Goal: Communication & Community: Answer question/provide support

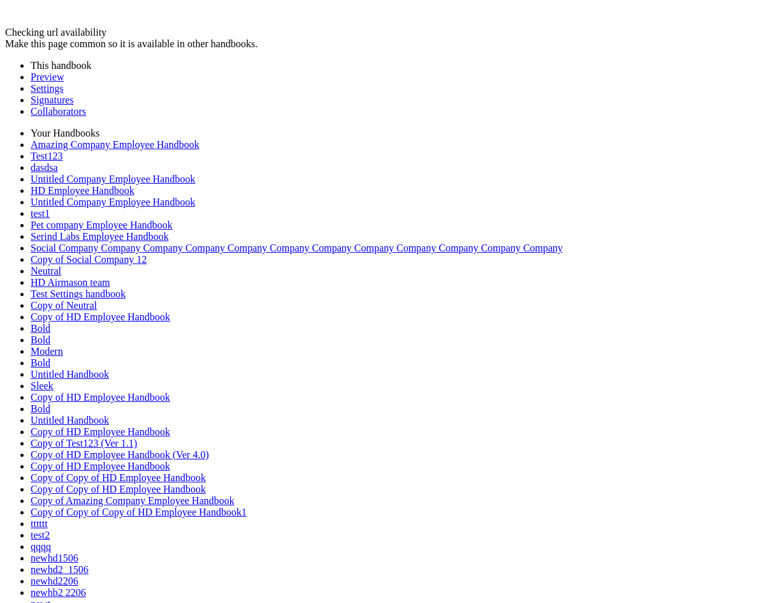
scroll to position [1694, 0]
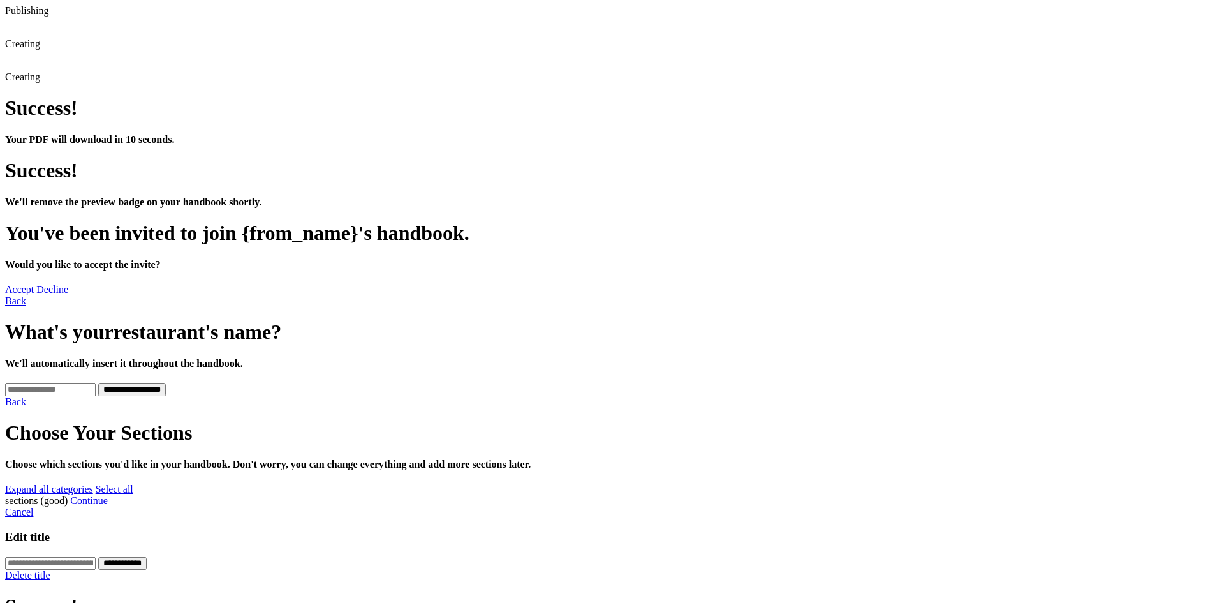
scroll to position [118, 0]
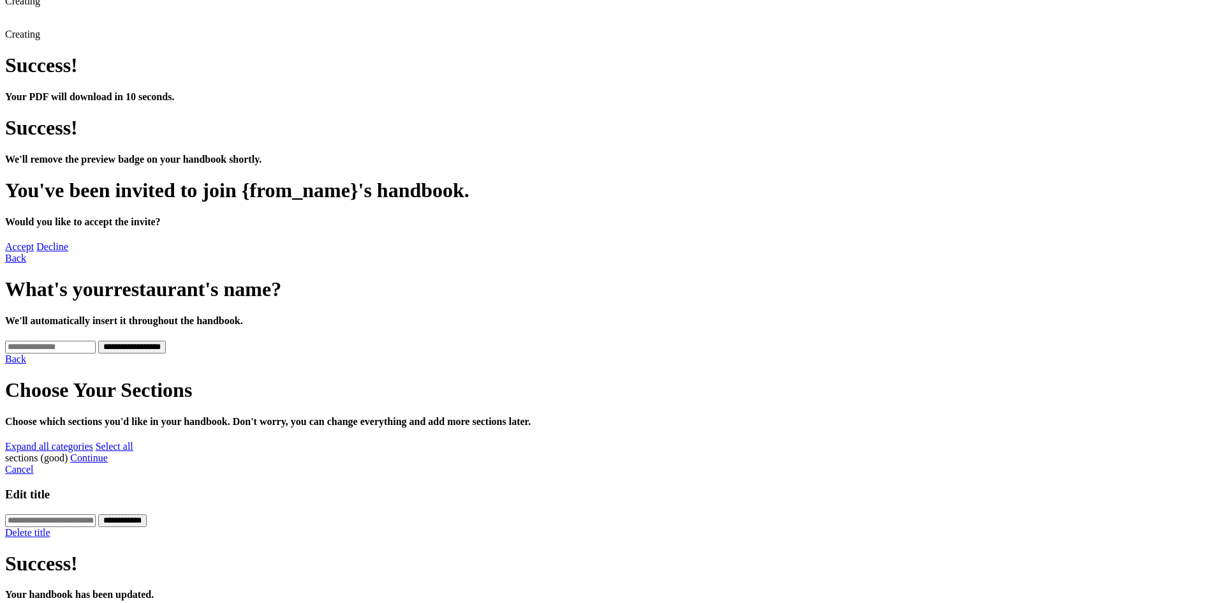
scroll to position [161, 0]
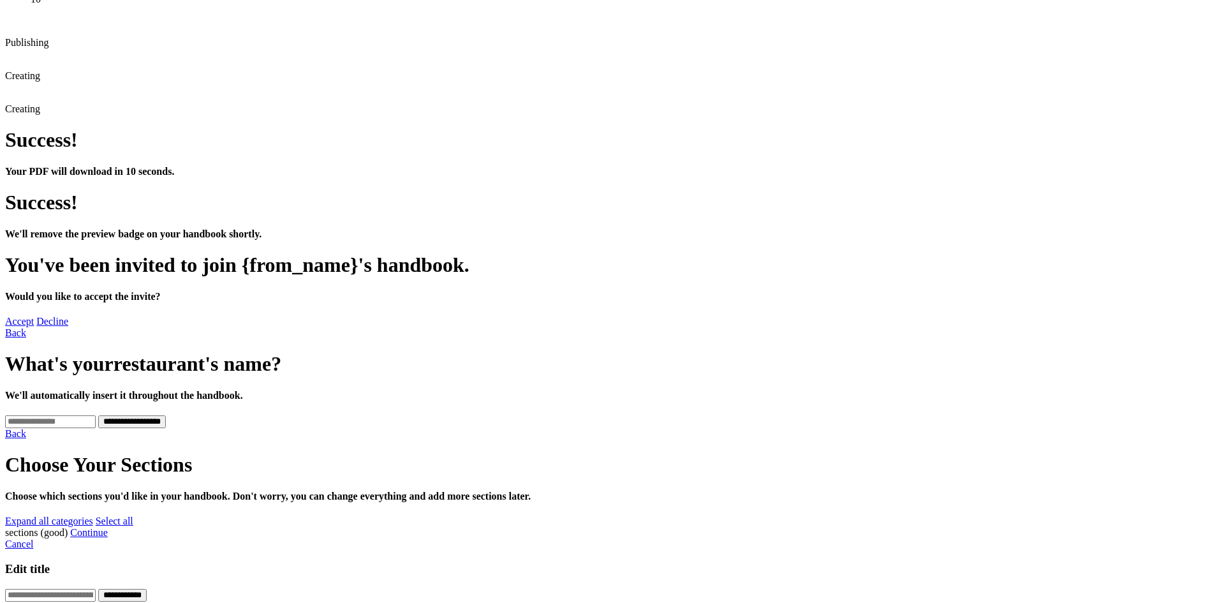
scroll to position [0, 0]
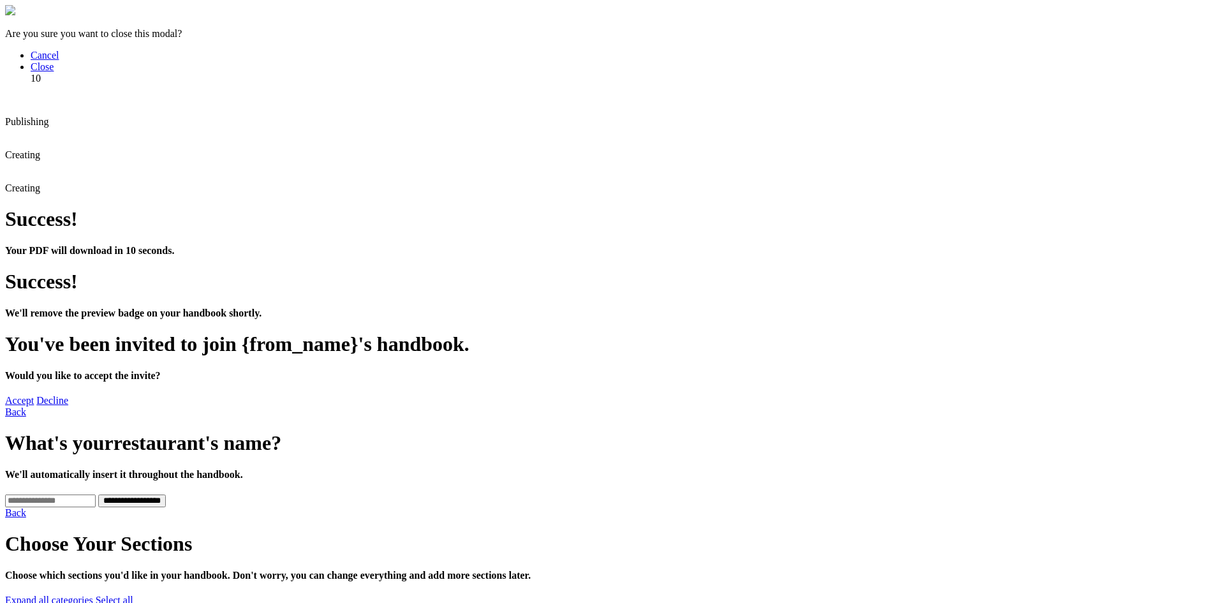
type input "***"
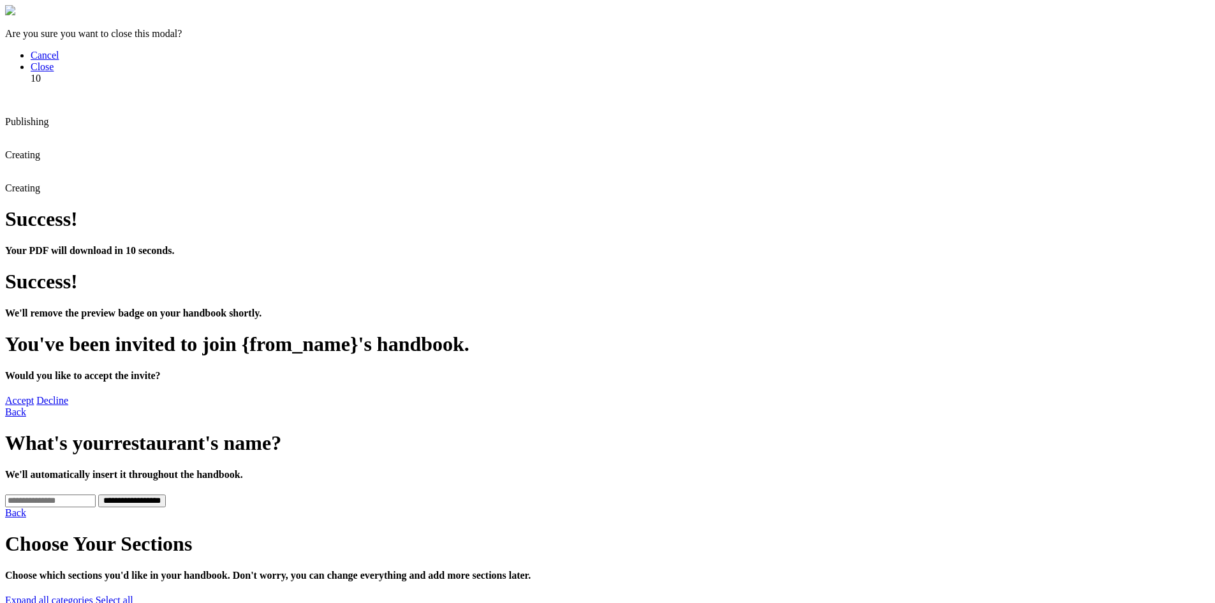
scroll to position [52, 0]
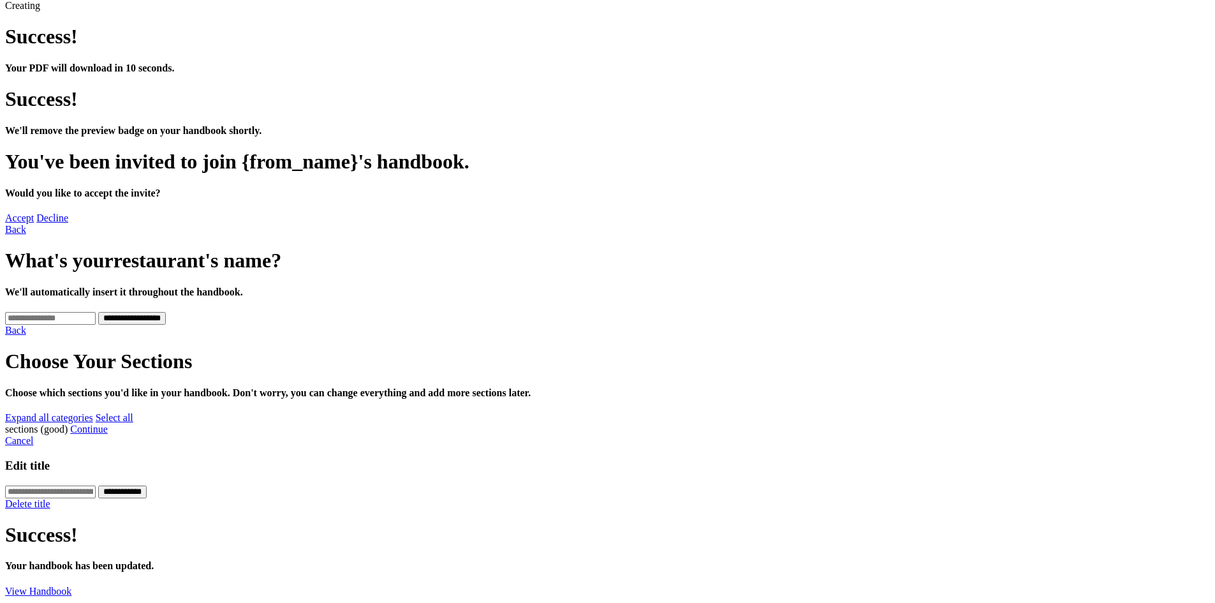
scroll to position [184, 0]
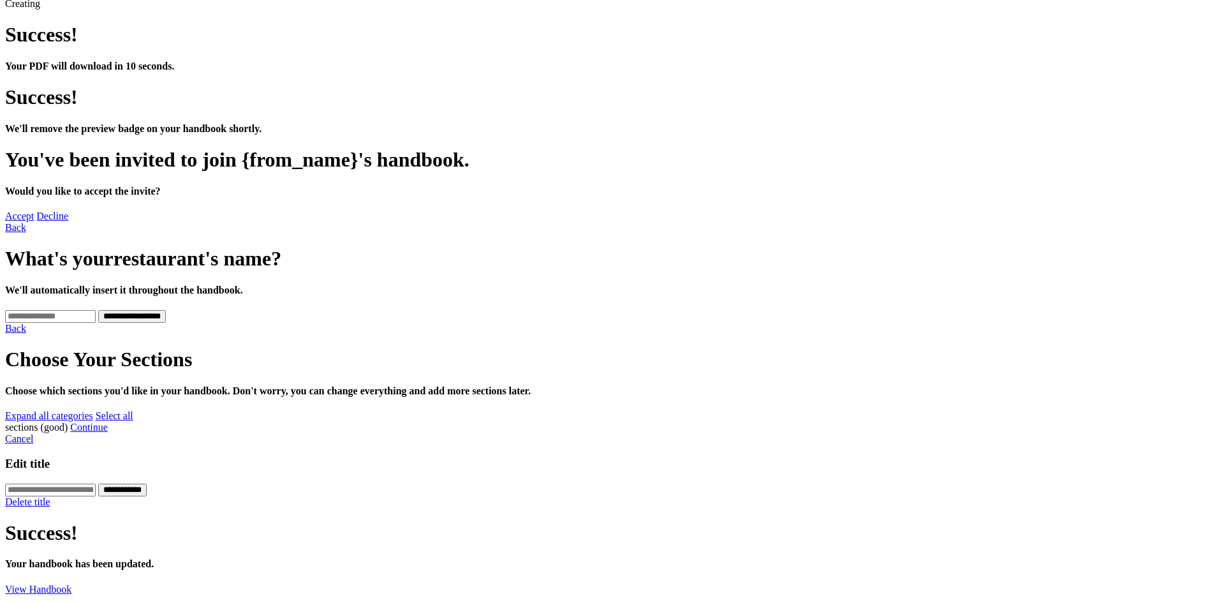
type textarea "*****"
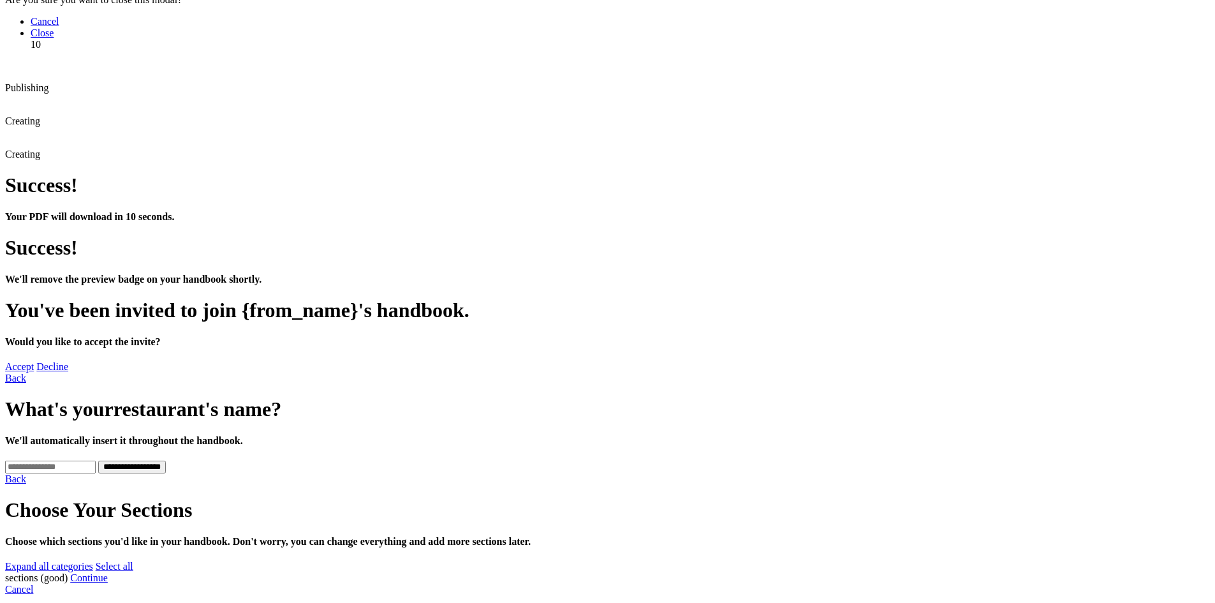
scroll to position [0, 0]
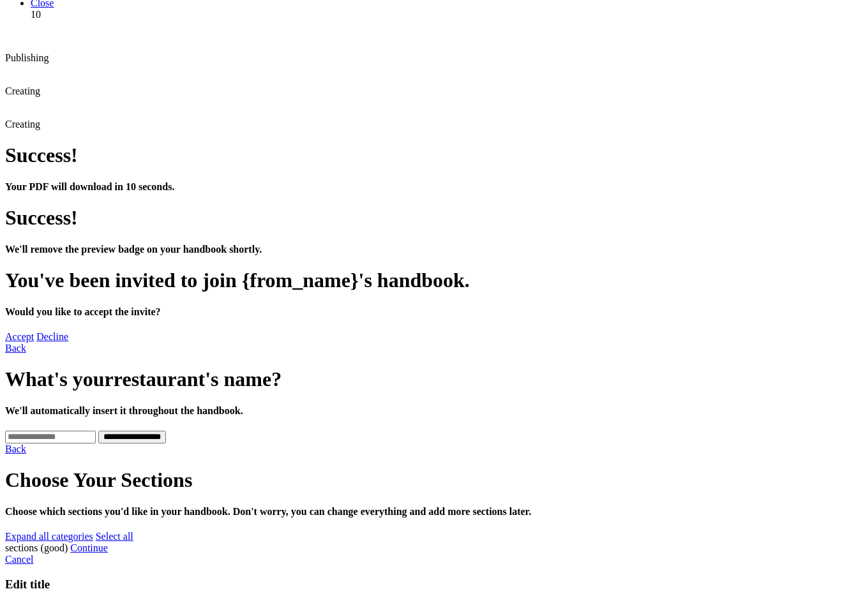
scroll to position [95, 0]
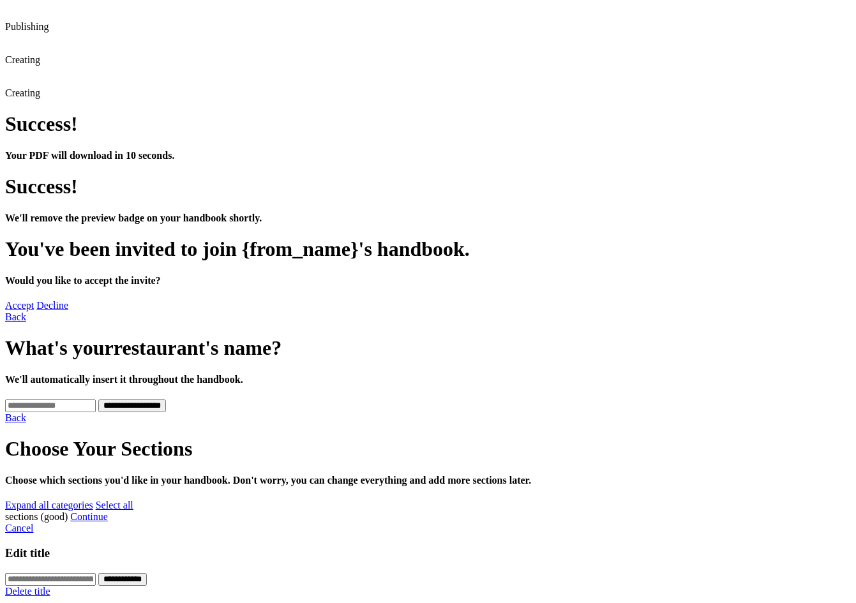
scroll to position [0, 0]
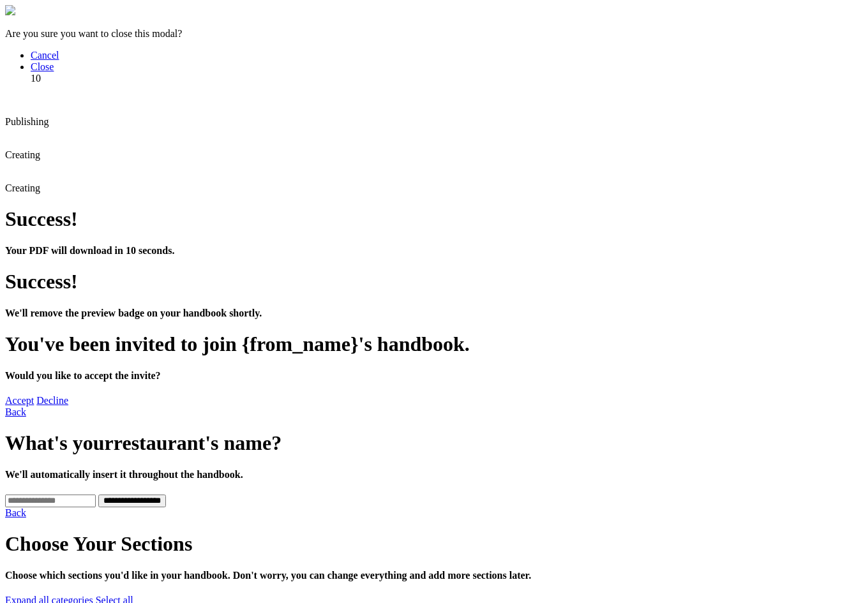
scroll to position [45, 0]
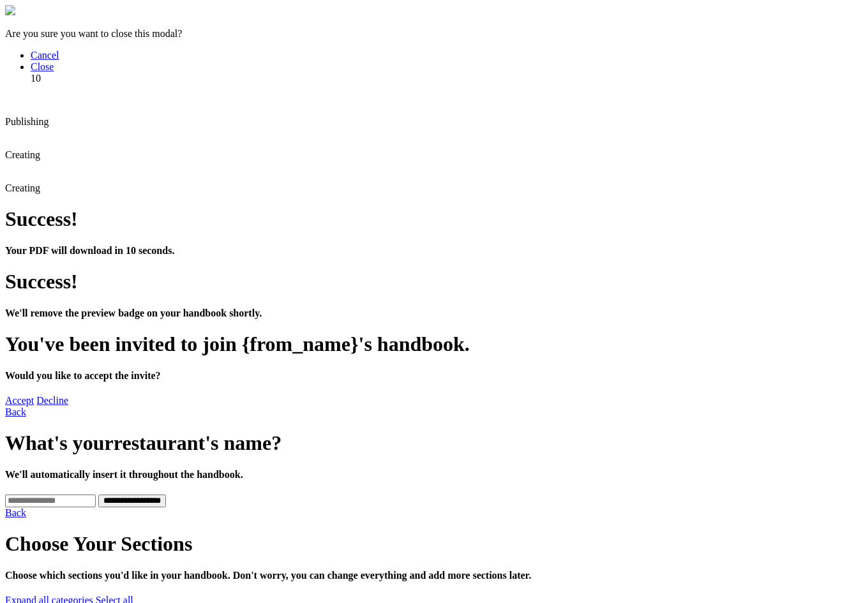
type input "***"
drag, startPoint x: 0, startPoint y: 0, endPoint x: 330, endPoint y: 271, distance: 427.0
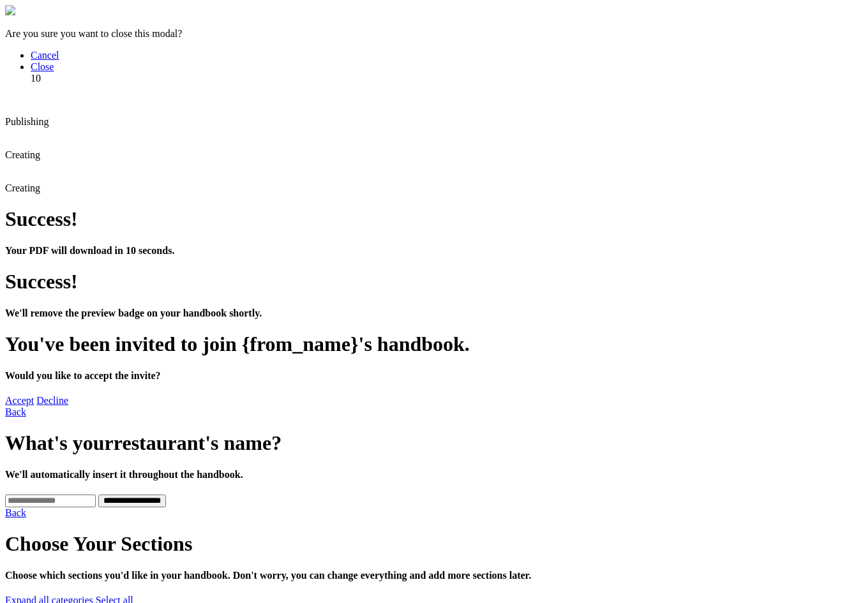
scroll to position [295, 0]
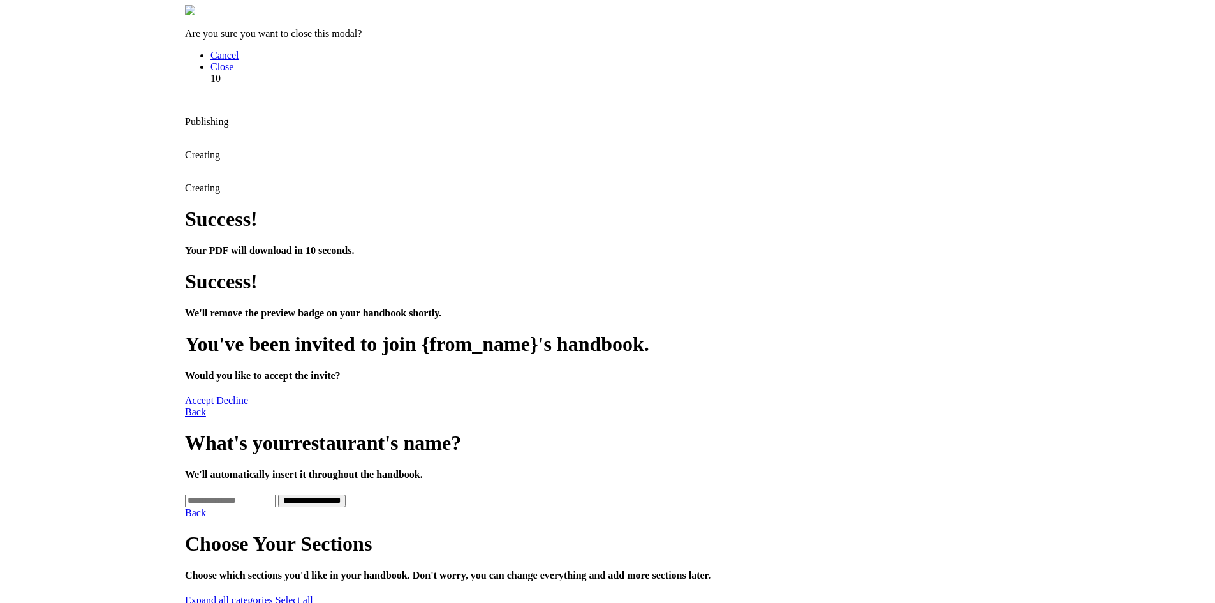
scroll to position [295, 0]
